Goal: Navigation & Orientation: Find specific page/section

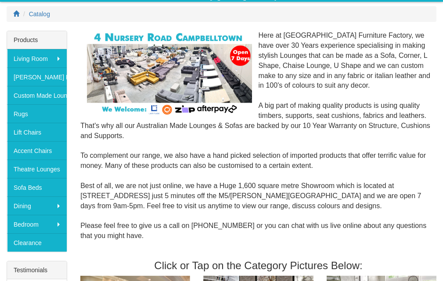
scroll to position [132, 0]
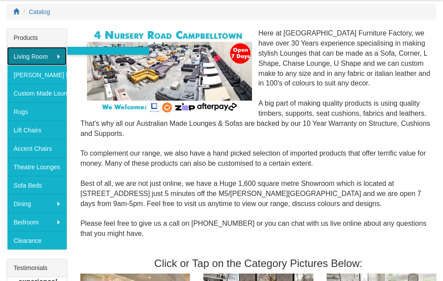
click at [47, 58] on link "Living Room" at bounding box center [37, 56] width 60 height 18
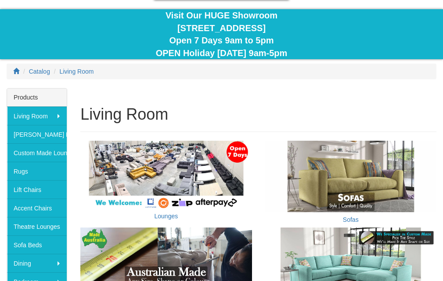
scroll to position [88, 0]
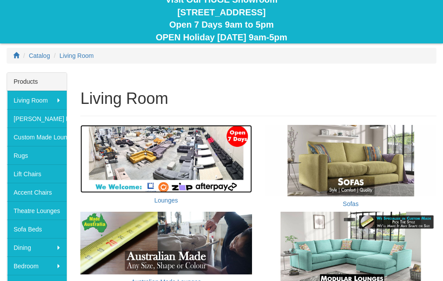
click at [169, 144] on img at bounding box center [165, 159] width 171 height 68
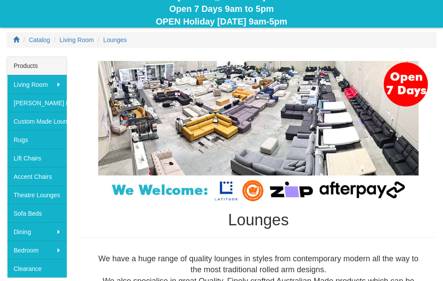
scroll to position [88, 0]
